Goal: Task Accomplishment & Management: Use online tool/utility

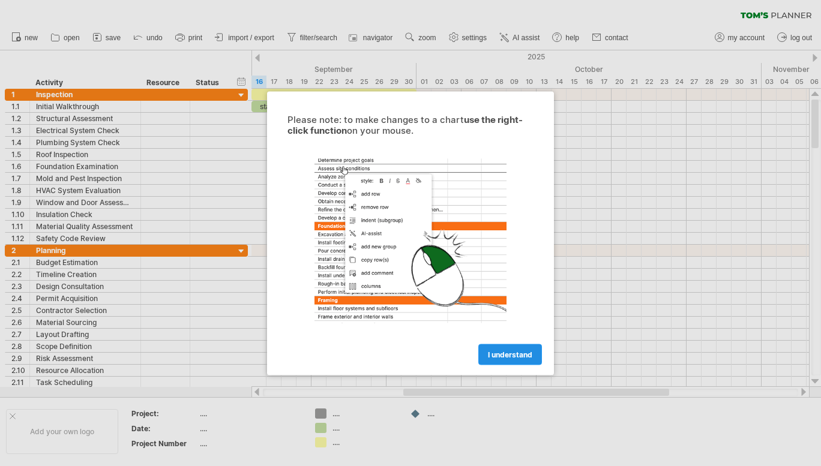
click at [521, 355] on span "I understand" at bounding box center [510, 354] width 44 height 9
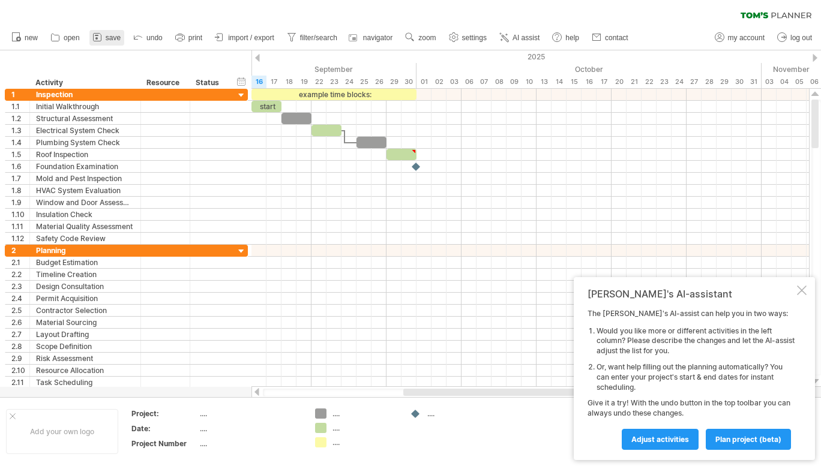
click at [109, 36] on span "save" at bounding box center [113, 38] width 15 height 8
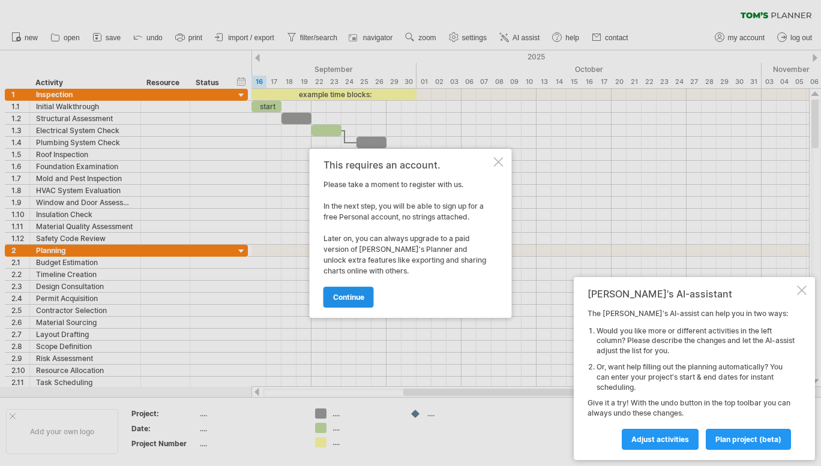
click at [343, 298] on span "continue" at bounding box center [348, 297] width 31 height 9
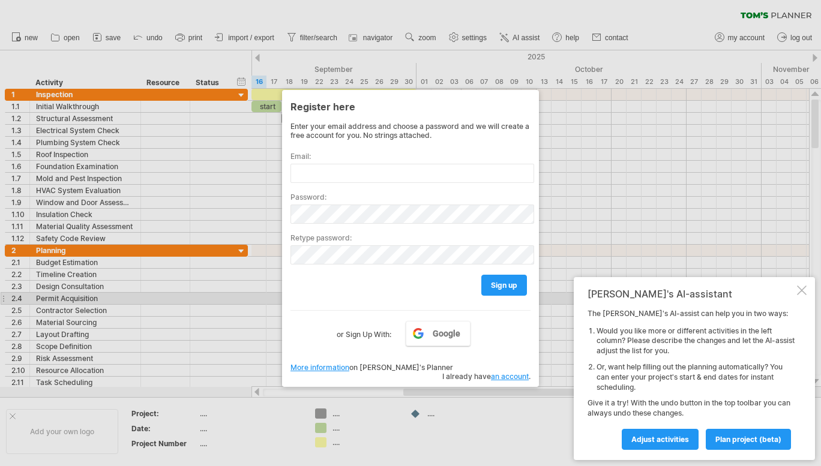
click at [600, 304] on div "[PERSON_NAME]'s AI-assistant The [PERSON_NAME]'s AI-assist can help you in two …" at bounding box center [694, 368] width 241 height 183
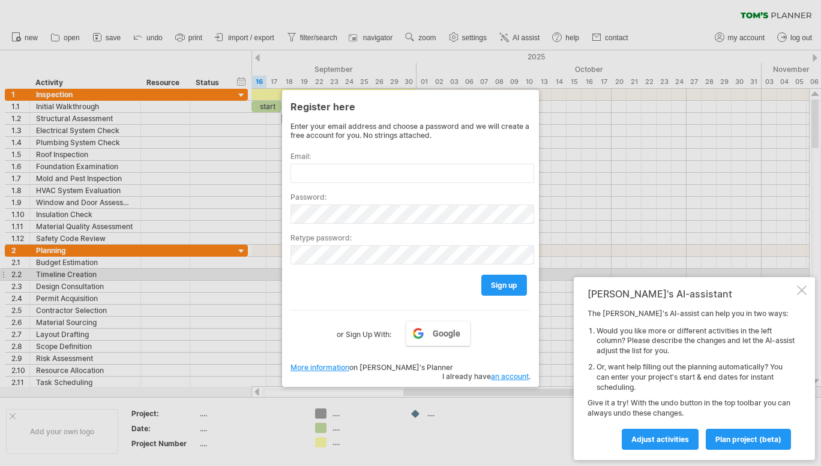
click at [569, 279] on div at bounding box center [410, 233] width 821 height 466
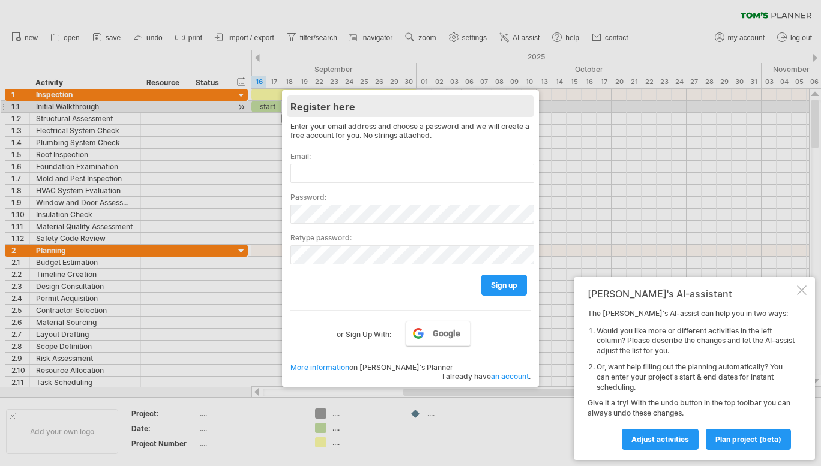
click at [430, 106] on div "Register here" at bounding box center [411, 106] width 240 height 22
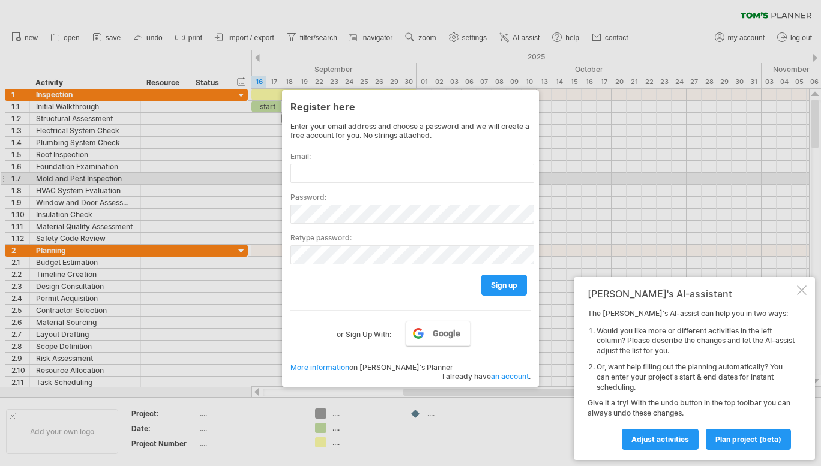
click at [242, 168] on div at bounding box center [410, 233] width 821 height 466
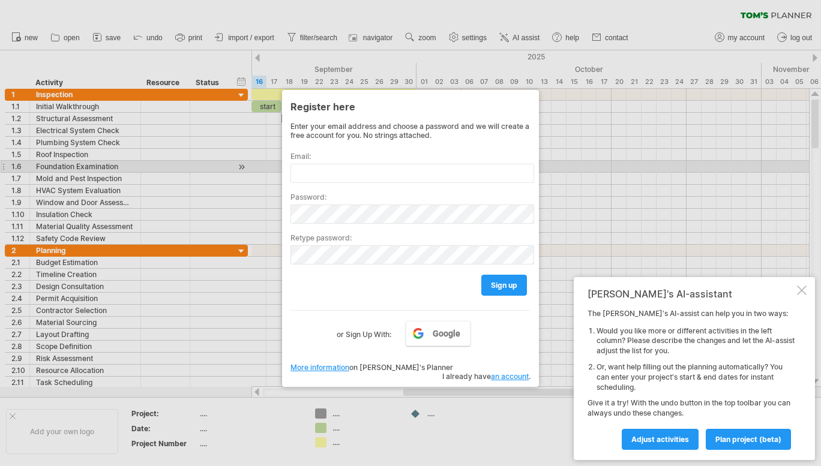
click at [242, 168] on div at bounding box center [410, 233] width 821 height 466
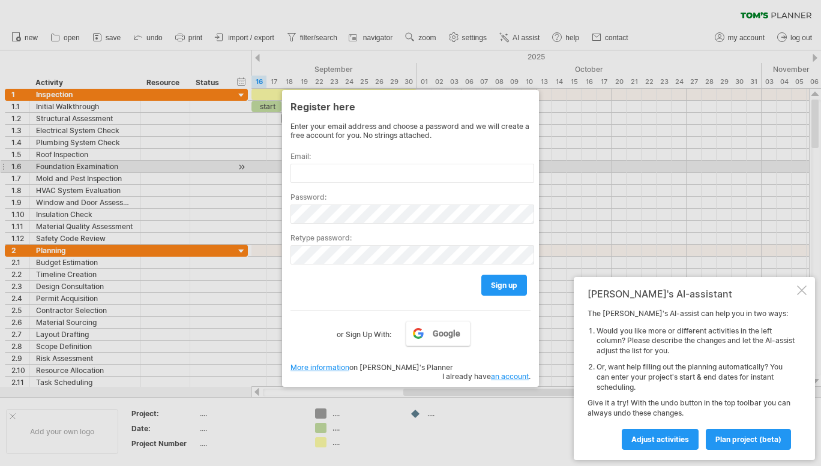
click at [242, 168] on div at bounding box center [410, 233] width 821 height 466
